Goal: Obtain resource: Obtain resource

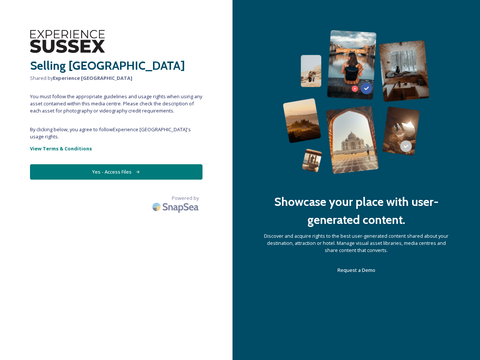
click at [240, 180] on div "Showcase your place with user-generated content. Discover and acquire rights to…" at bounding box center [357, 180] width 248 height 360
click at [116, 165] on button "Yes - Access Files" at bounding box center [116, 171] width 173 height 15
click at [176, 198] on img at bounding box center [176, 207] width 53 height 18
click at [240, 180] on div "Showcase your place with user-generated content. Discover and acquire rights to…" at bounding box center [357, 180] width 248 height 360
click at [116, 165] on button "Yes - Access Files" at bounding box center [116, 171] width 173 height 15
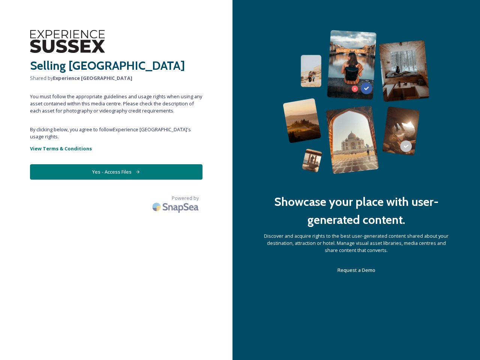
click at [176, 198] on img at bounding box center [176, 207] width 53 height 18
